Goal: Task Accomplishment & Management: Complete application form

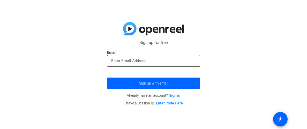
click at [133, 59] on input "email" at bounding box center [153, 61] width 85 height 6
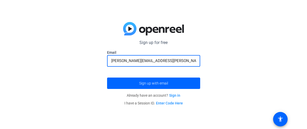
type input "[PERSON_NAME][EMAIL_ADDRESS][PERSON_NAME][DOMAIN_NAME]"
click at [107, 78] on button "Sign up with email" at bounding box center [153, 83] width 93 height 11
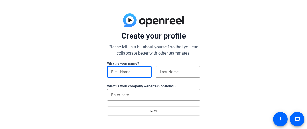
click at [121, 71] on input at bounding box center [129, 72] width 36 height 6
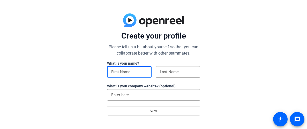
click at [121, 71] on input at bounding box center [129, 72] width 36 height 6
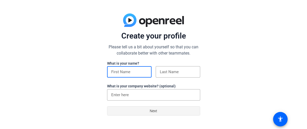
type input "[PERSON_NAME]"
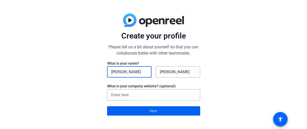
click at [154, 112] on span "Next" at bounding box center [153, 111] width 7 height 10
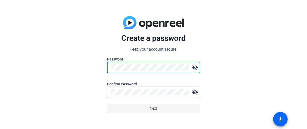
click at [191, 112] on span at bounding box center [153, 108] width 93 height 12
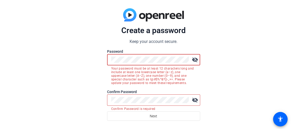
click at [191, 58] on mat-icon "visibility_off" at bounding box center [195, 60] width 10 height 10
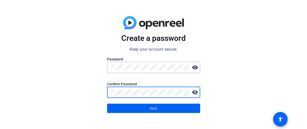
click at [141, 109] on span at bounding box center [153, 108] width 93 height 12
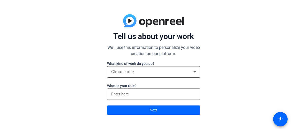
click at [171, 71] on div "Choose one" at bounding box center [152, 72] width 82 height 6
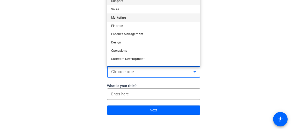
click at [141, 16] on mat-option "Marketing" at bounding box center [153, 17] width 93 height 8
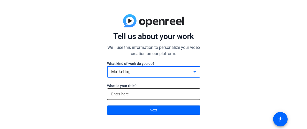
click at [130, 95] on input at bounding box center [153, 94] width 85 height 6
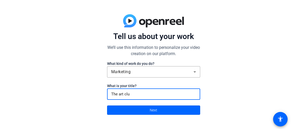
type input "The art club"
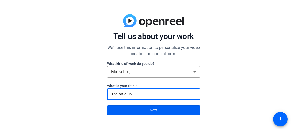
click at [127, 110] on span at bounding box center [153, 110] width 93 height 12
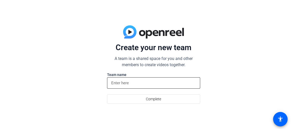
click at [133, 84] on input at bounding box center [153, 83] width 85 height 6
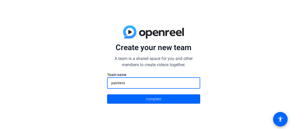
type input "painters"
click at [107, 94] on button "Complete" at bounding box center [153, 98] width 93 height 9
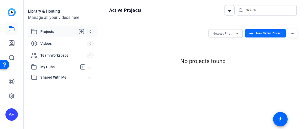
click at [274, 31] on span "New Video Project" at bounding box center [269, 33] width 26 height 5
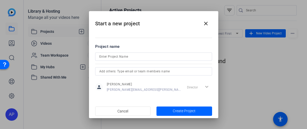
click at [194, 61] on div at bounding box center [153, 64] width 117 height 6
click at [183, 58] on input at bounding box center [153, 57] width 109 height 6
type input "the flyer"
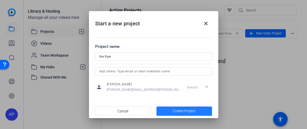
click at [201, 111] on span "button" at bounding box center [184, 111] width 56 height 12
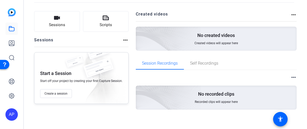
scroll to position [27, 0]
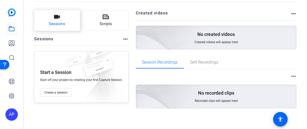
click at [68, 24] on button "Sessions" at bounding box center [57, 20] width 46 height 21
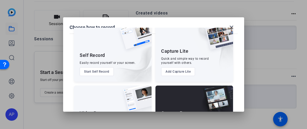
scroll to position [0, 0]
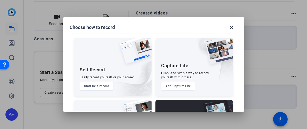
click at [202, 43] on img at bounding box center [217, 54] width 32 height 32
click at [231, 29] on mat-icon "close" at bounding box center [231, 27] width 6 height 6
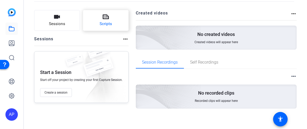
click at [107, 23] on span "Scripts" at bounding box center [106, 24] width 12 height 6
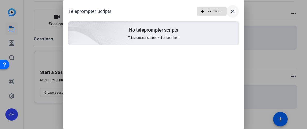
click at [236, 11] on mat-icon "close" at bounding box center [233, 11] width 6 height 6
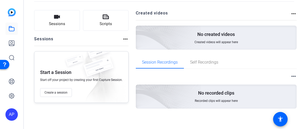
click at [203, 46] on div "No created videos Created videos will appear here" at bounding box center [216, 38] width 161 height 24
click at [191, 33] on img at bounding box center [139, 30] width 123 height 112
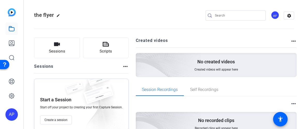
click at [14, 10] on img at bounding box center [12, 12] width 8 height 8
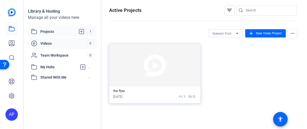
click at [37, 40] on icon at bounding box center [34, 43] width 6 height 6
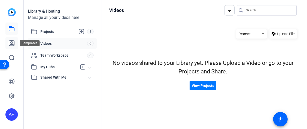
click at [14, 40] on icon at bounding box center [12, 43] width 6 height 6
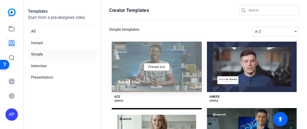
click at [174, 65] on div "Preview Ace" at bounding box center [157, 67] width 90 height 50
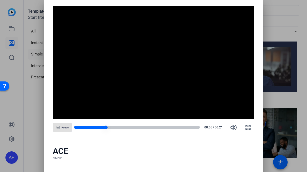
click at [197, 128] on div at bounding box center [137, 127] width 126 height 3
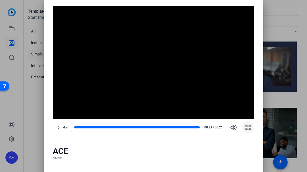
click at [249, 129] on icon "button" at bounding box center [248, 127] width 4 height 4
click at [272, 129] on div at bounding box center [153, 86] width 307 height 172
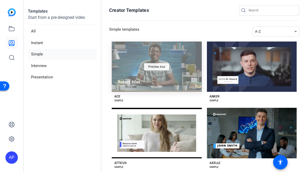
click at [160, 67] on span "Preview Ace" at bounding box center [156, 66] width 17 height 3
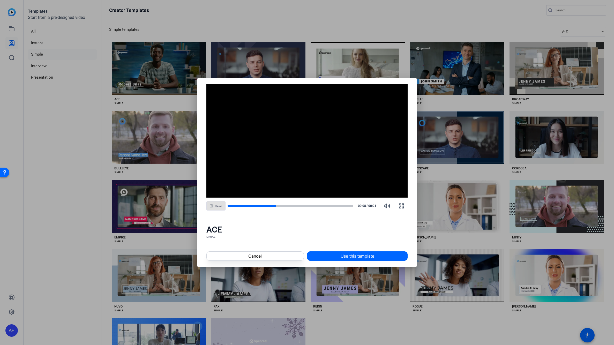
click at [307, 129] on span "Use this template" at bounding box center [358, 256] width 34 height 6
